Goal: Transaction & Acquisition: Book appointment/travel/reservation

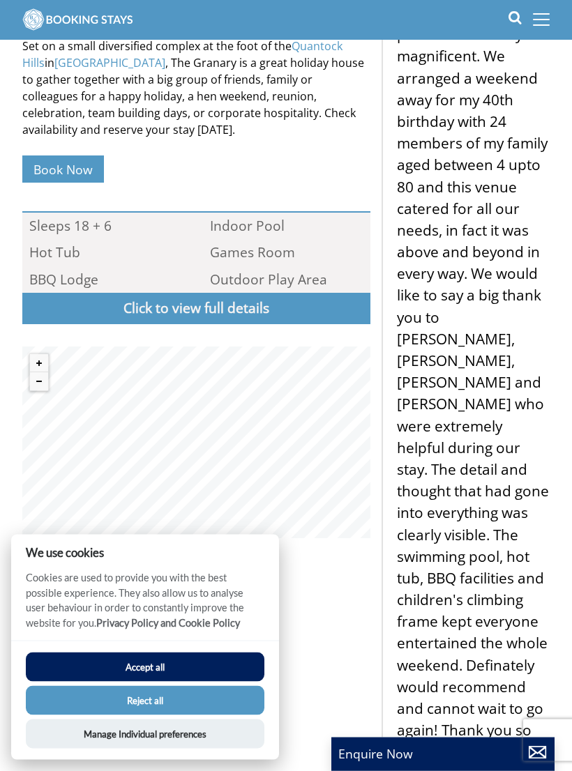
scroll to position [670, 0]
click at [193, 682] on button "Accept all" at bounding box center [145, 667] width 239 height 29
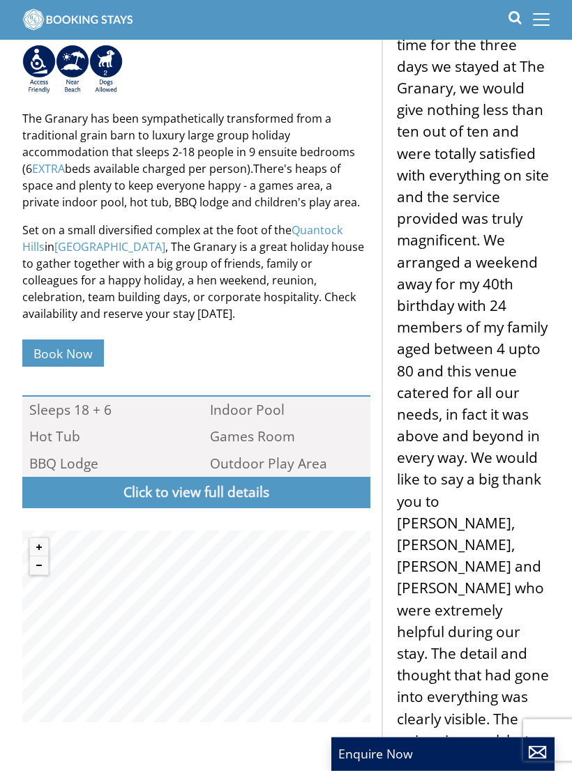
scroll to position [508, 0]
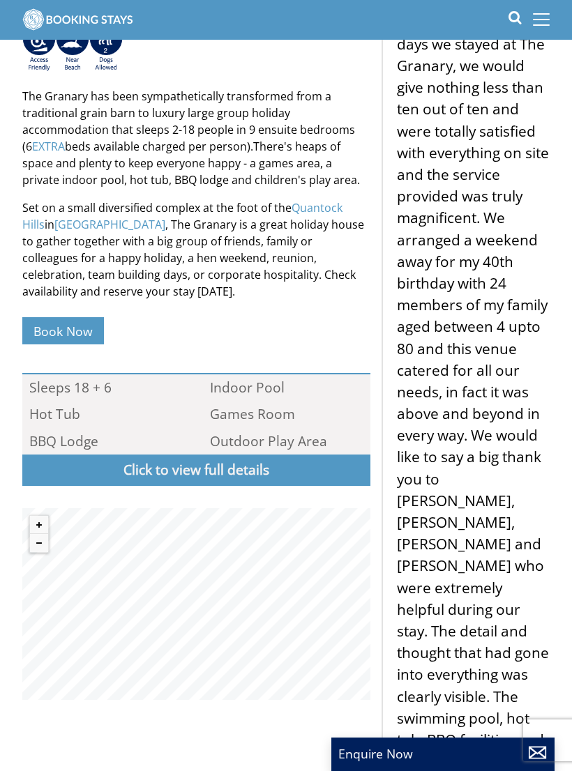
click at [93, 326] on link "Book Now" at bounding box center [63, 330] width 82 height 27
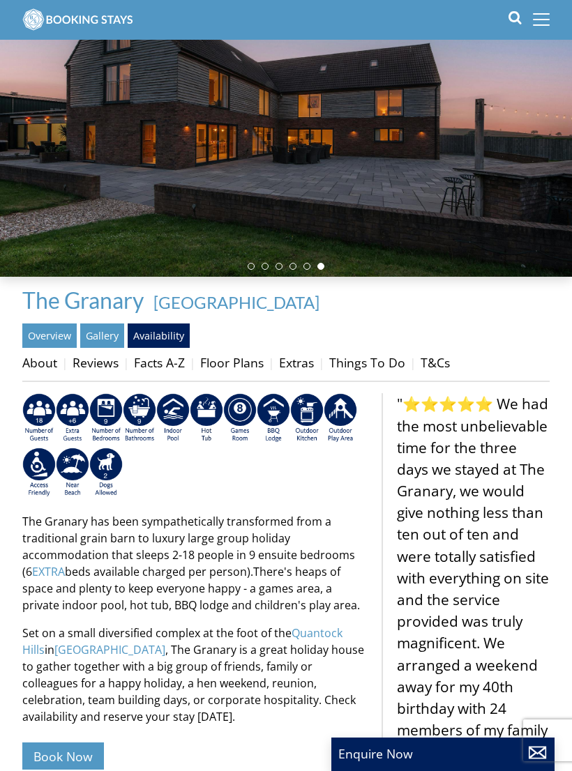
scroll to position [99, 0]
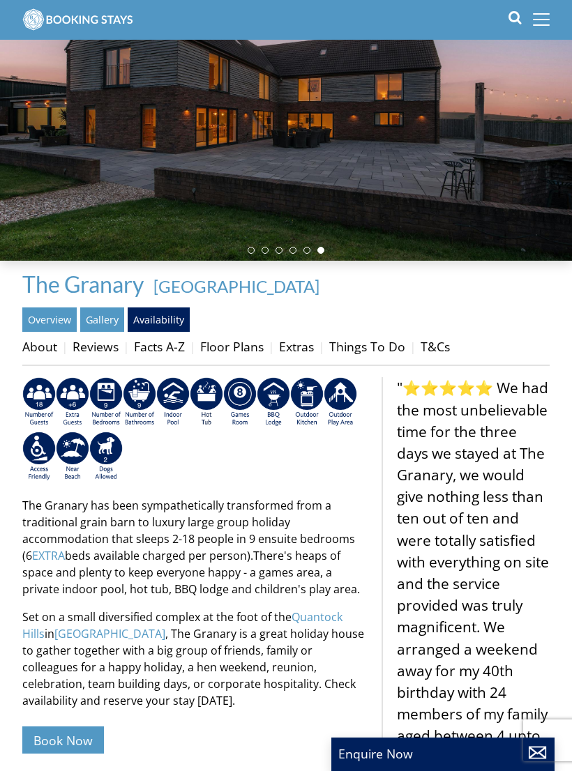
click at [106, 352] on link "Reviews" at bounding box center [96, 346] width 46 height 17
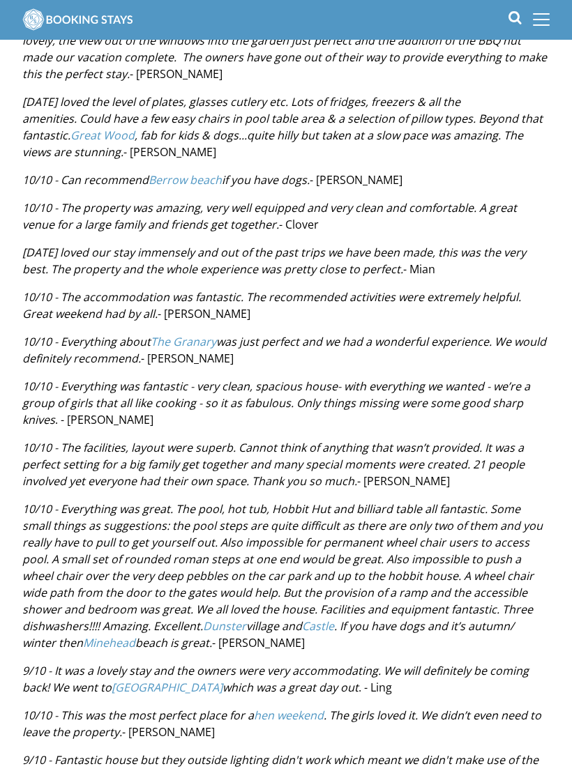
scroll to position [1117, 0]
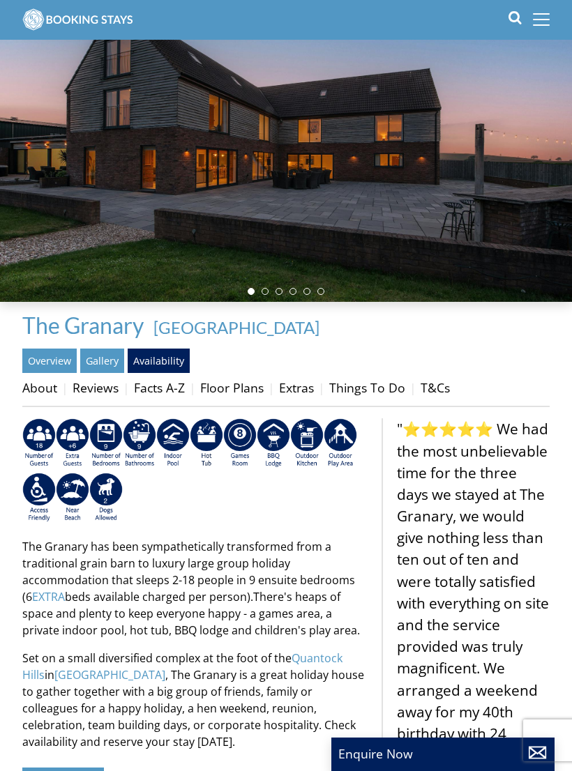
scroll to position [45, 0]
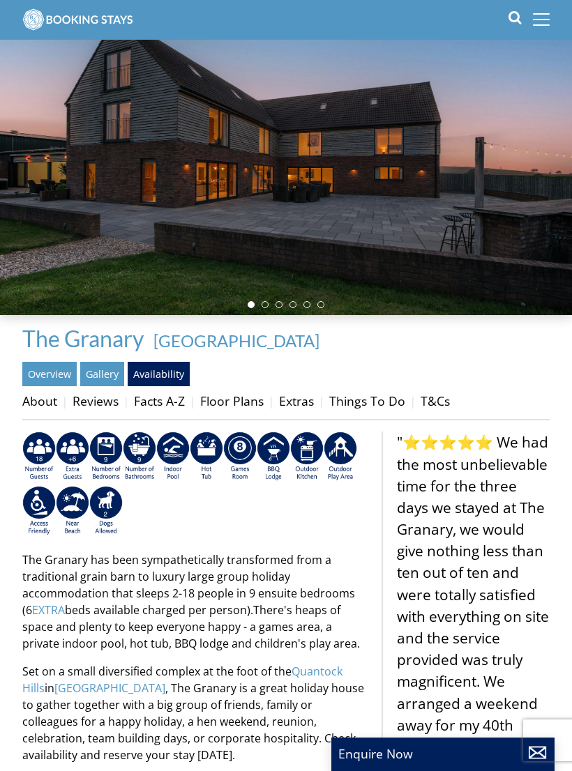
click at [178, 453] on img at bounding box center [172, 457] width 33 height 50
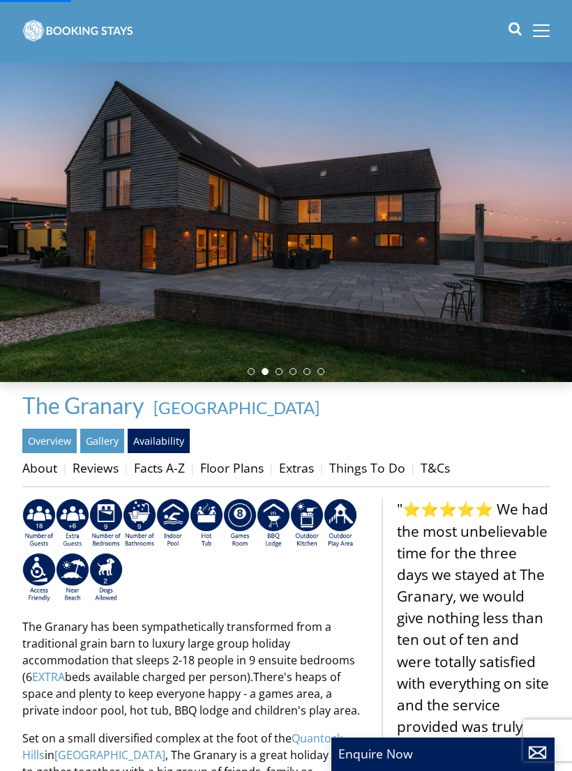
click at [172, 518] on img at bounding box center [172, 524] width 33 height 50
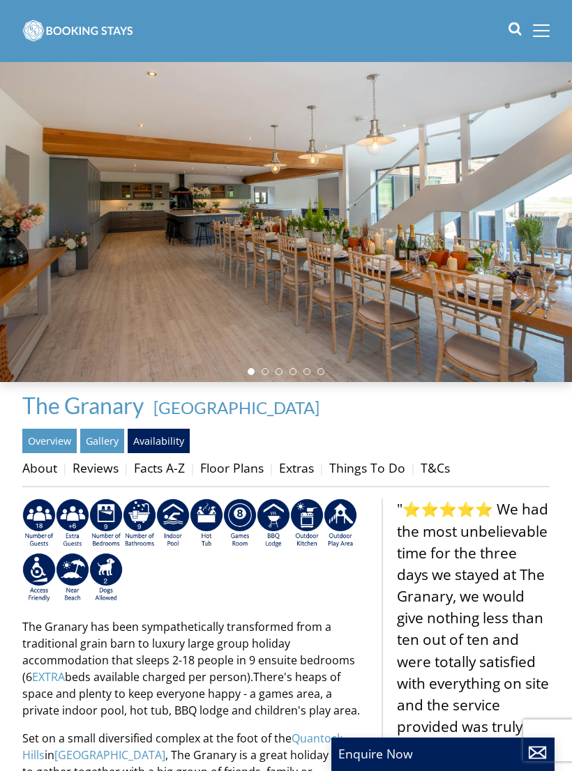
click at [109, 446] on link "Gallery" at bounding box center [102, 441] width 44 height 24
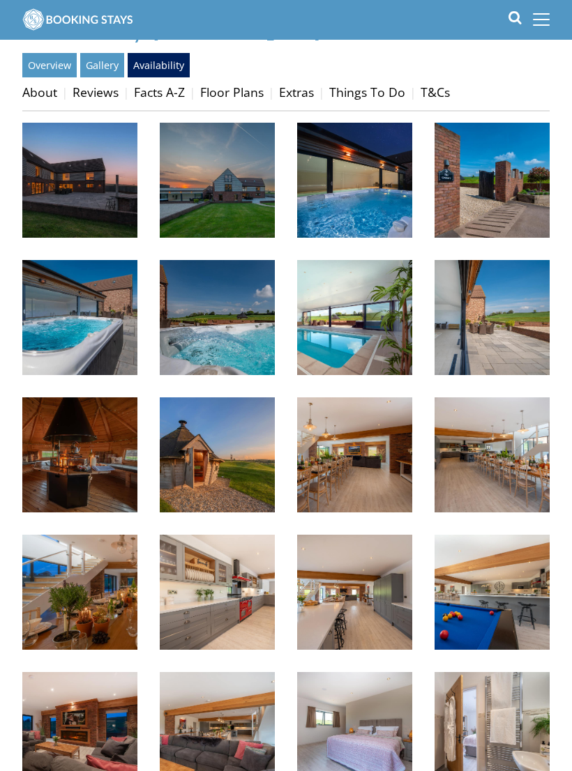
scroll to position [354, 0]
click at [377, 353] on img at bounding box center [354, 317] width 115 height 115
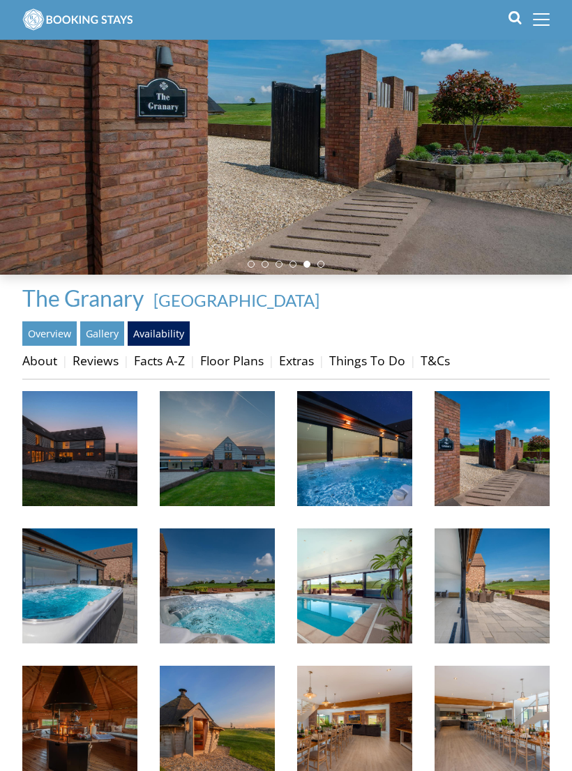
scroll to position [0, 0]
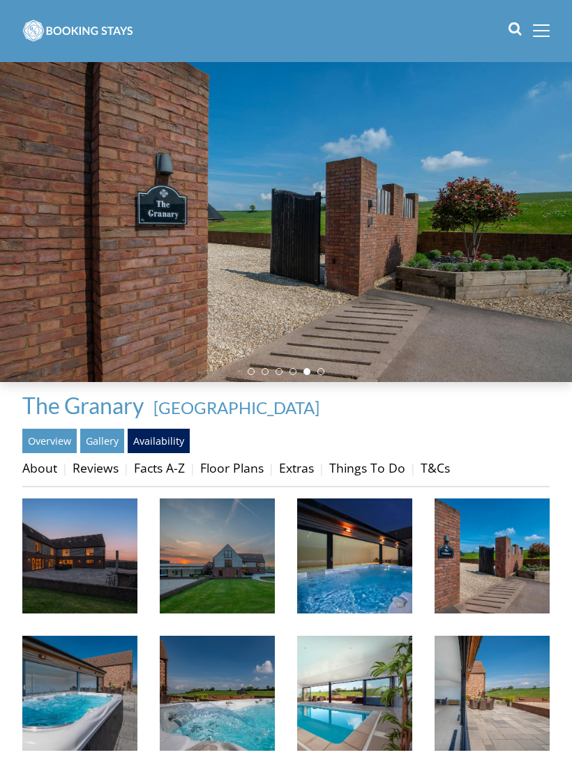
click at [237, 476] on link "Floor Plans" at bounding box center [231, 468] width 63 height 17
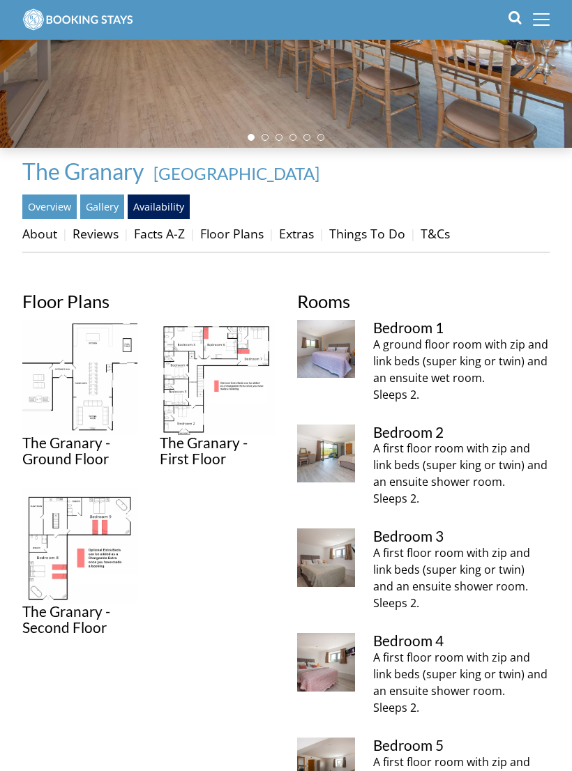
scroll to position [212, 0]
click at [309, 237] on link "Extras" at bounding box center [296, 233] width 35 height 17
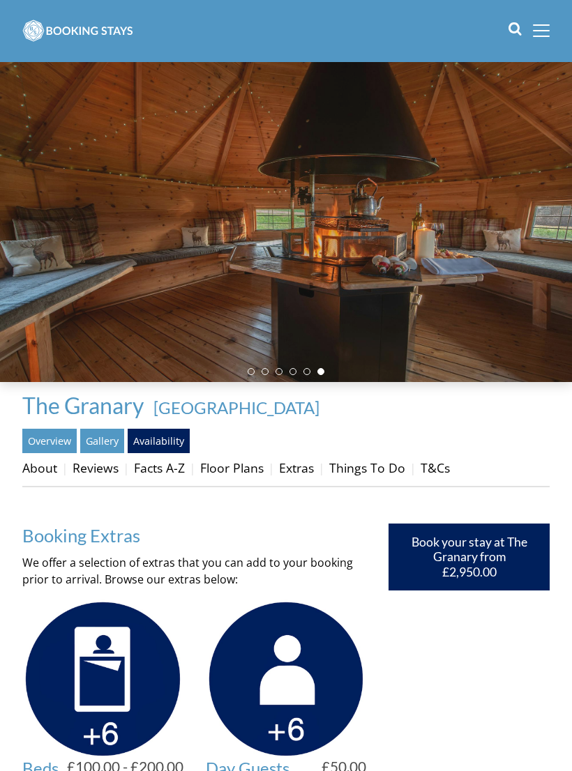
click at [249, 469] on link "Floor Plans" at bounding box center [231, 468] width 63 height 17
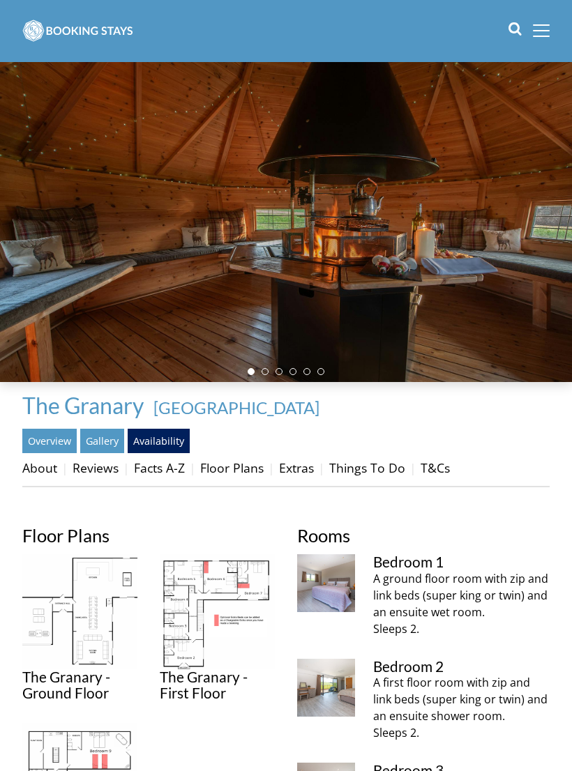
click at [209, 617] on img at bounding box center [217, 612] width 115 height 115
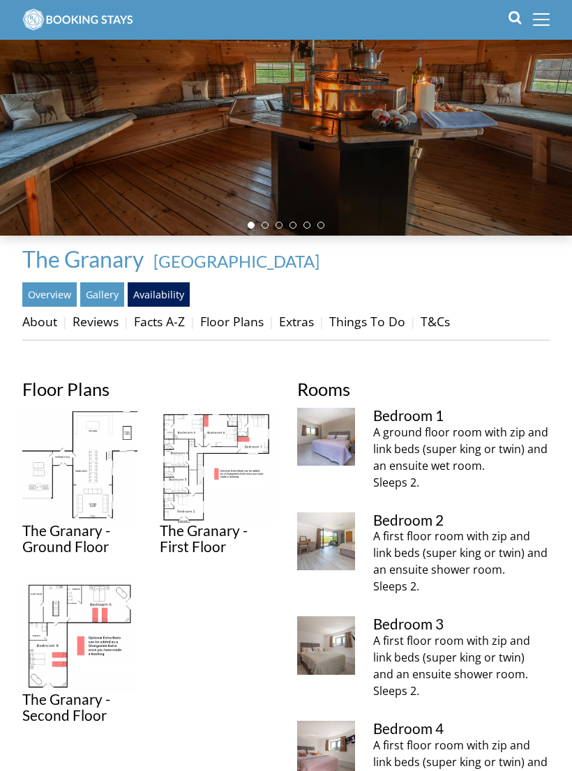
scroll to position [124, 0]
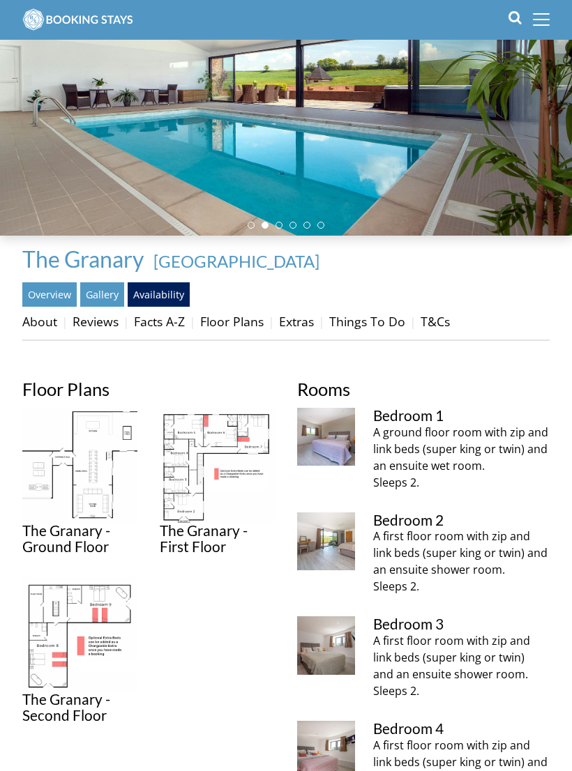
click at [103, 500] on img at bounding box center [79, 465] width 115 height 115
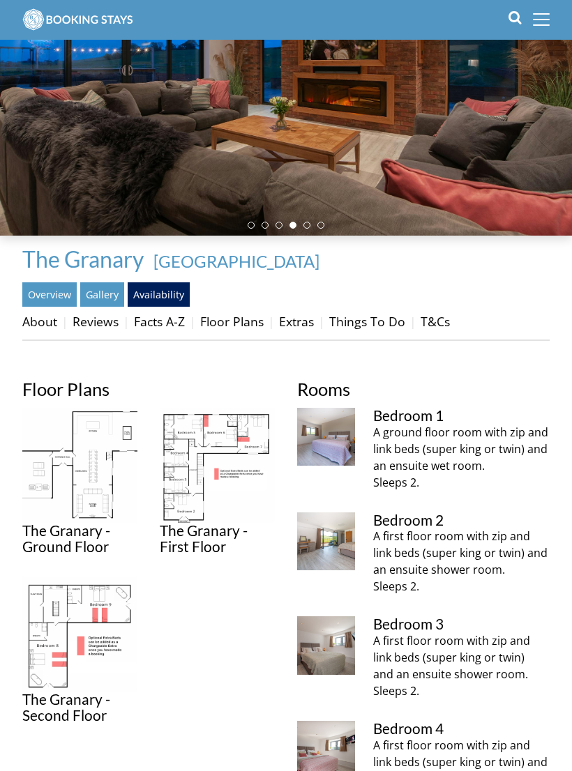
click at [230, 446] on img at bounding box center [217, 465] width 115 height 115
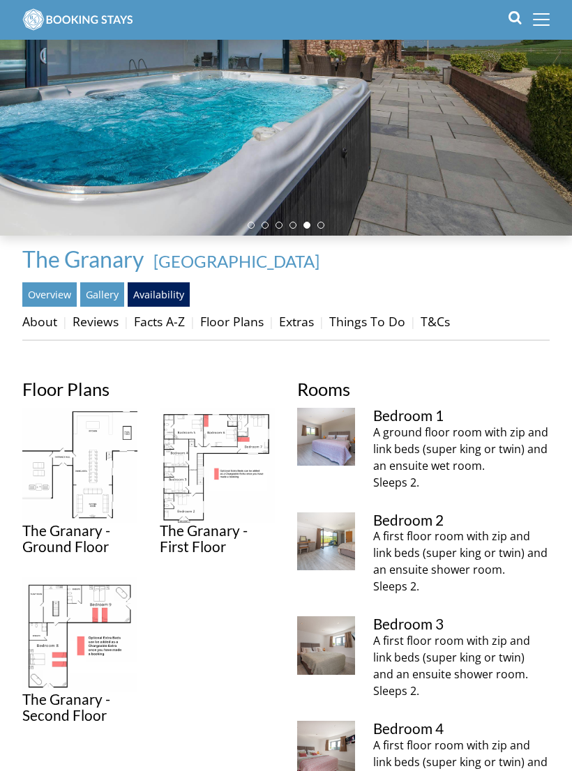
click at [72, 628] on img at bounding box center [79, 634] width 115 height 115
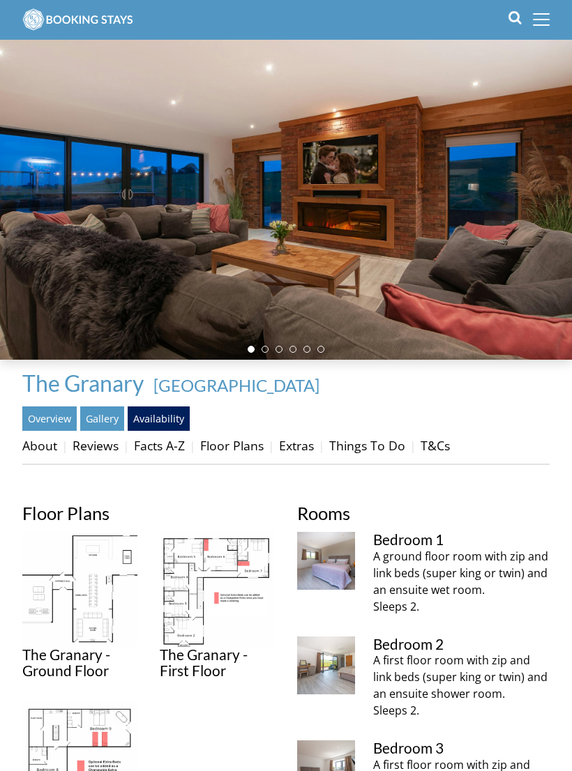
scroll to position [176, 0]
